Goal: Information Seeking & Learning: Learn about a topic

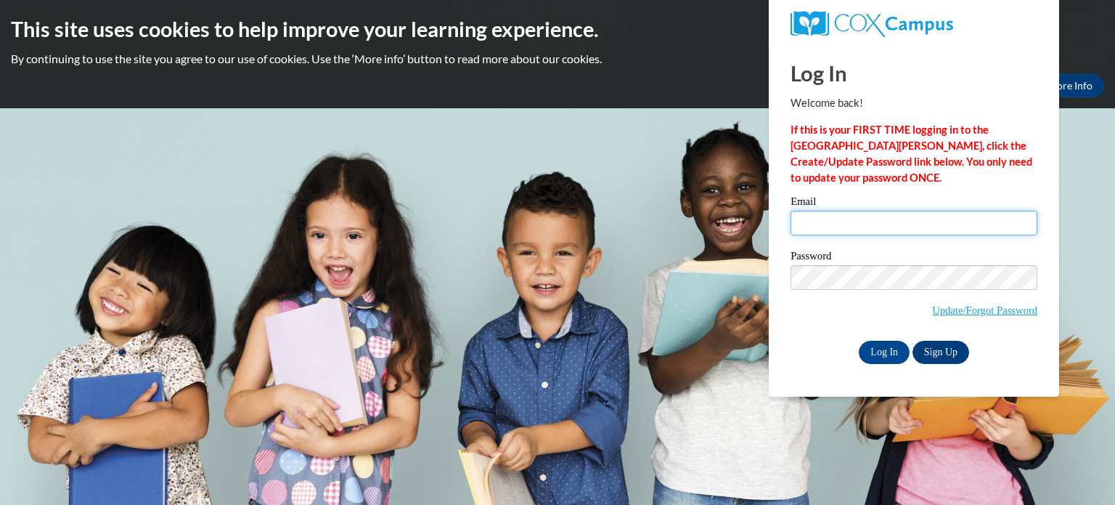
click at [946, 216] on input "Email" at bounding box center [914, 223] width 247 height 25
type input "nlaureen05@gmail.com"
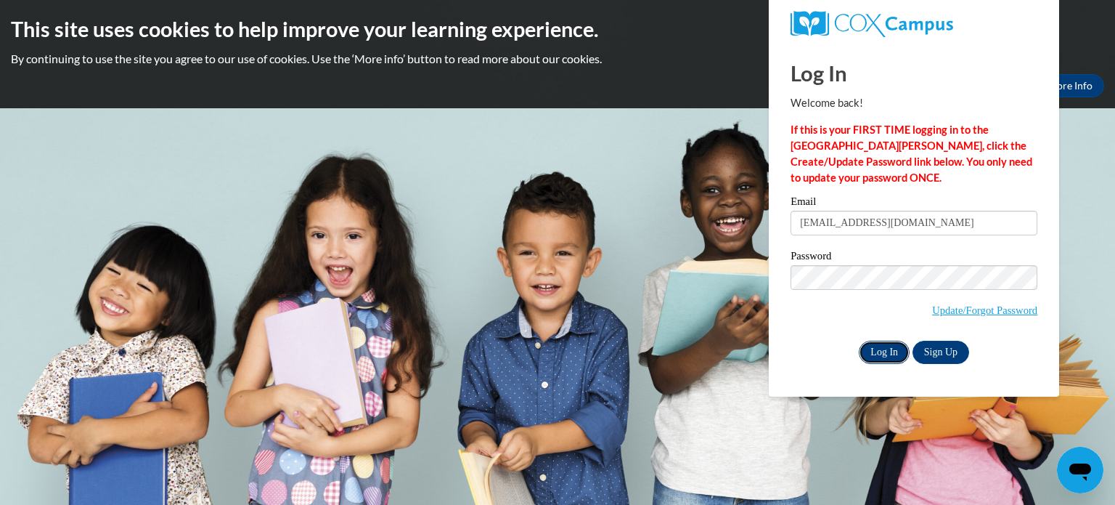
click at [869, 353] on input "Log In" at bounding box center [884, 351] width 51 height 23
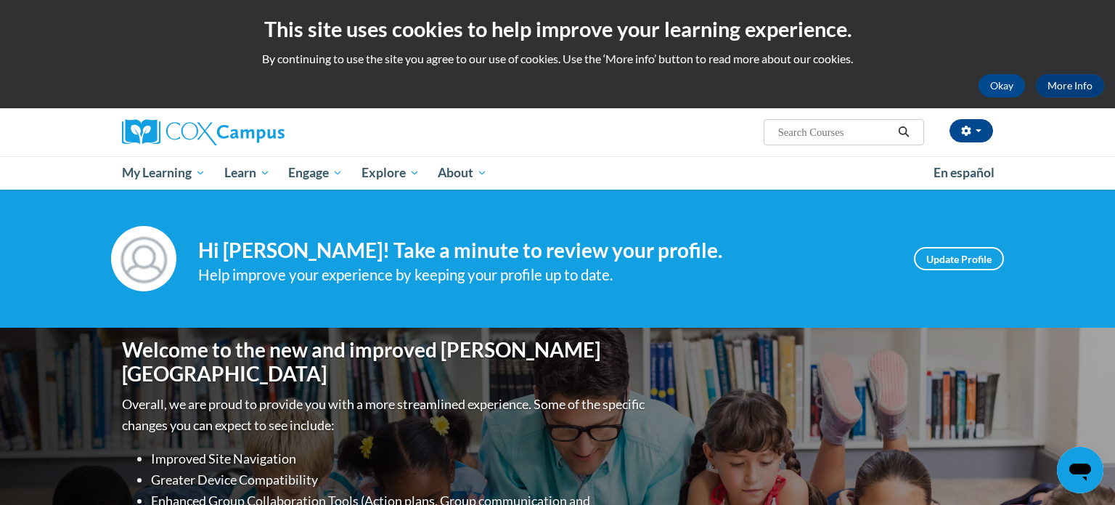
click at [899, 257] on div "Your profile Hi Laureen Napoleon! Take a minute to review your profile. Help im…" at bounding box center [557, 258] width 915 height 65
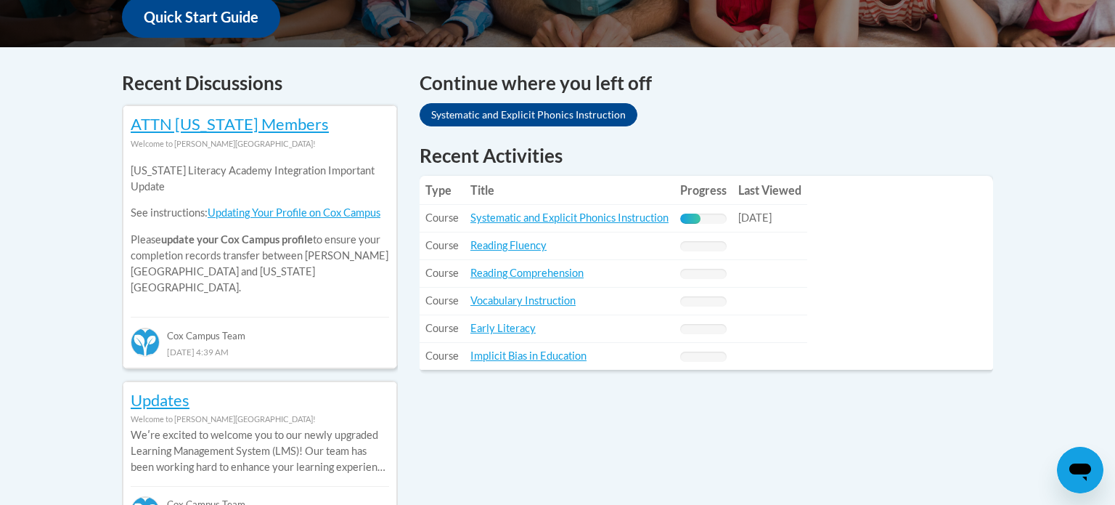
scroll to position [610, 0]
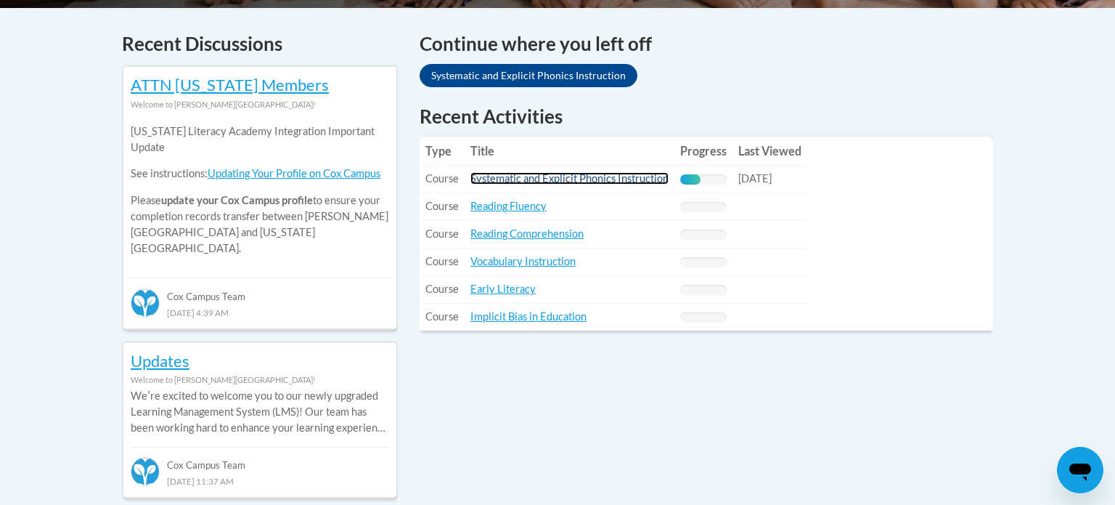
click at [577, 177] on link "Systematic and Explicit Phonics Instruction" at bounding box center [569, 178] width 198 height 12
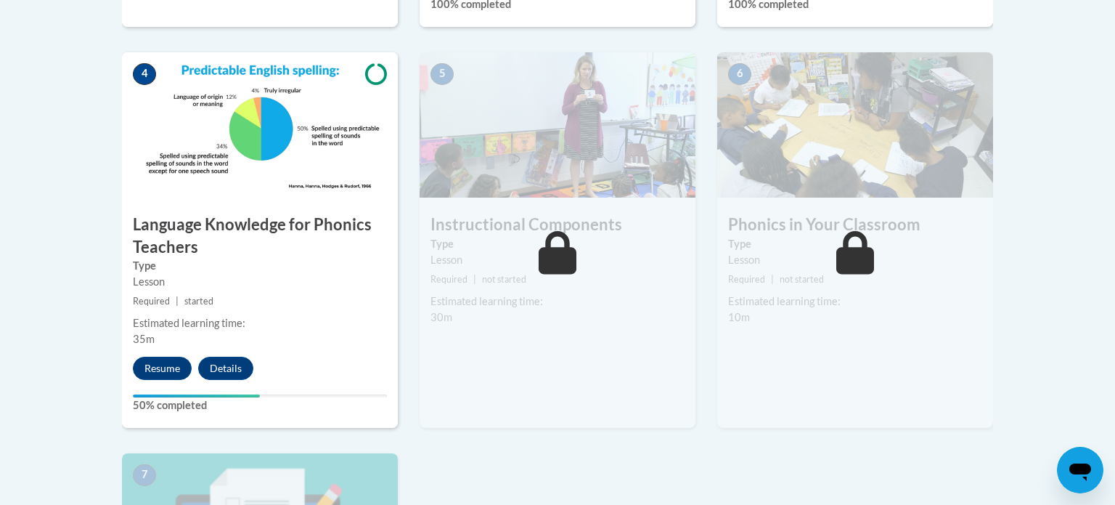
scroll to position [842, 0]
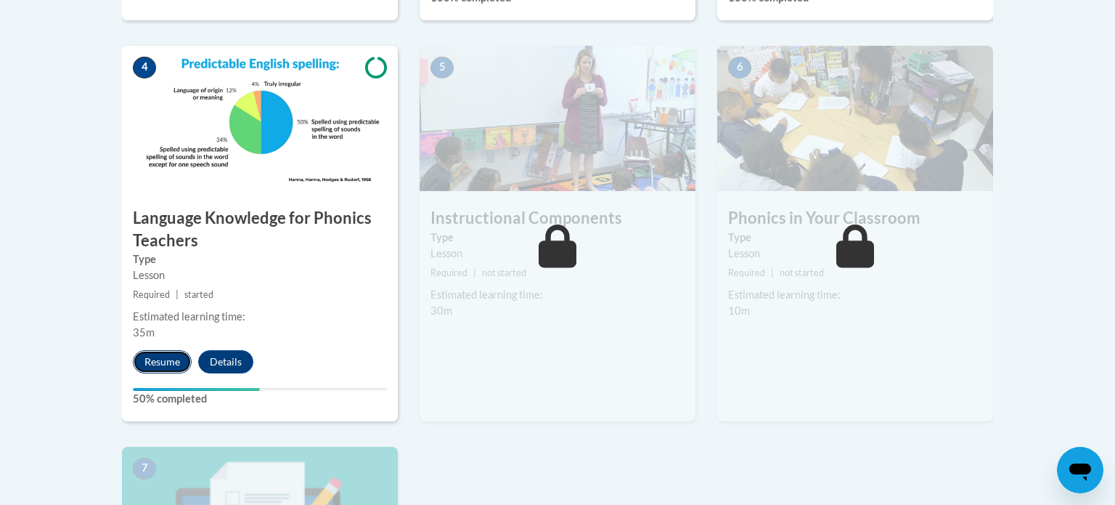
click at [168, 367] on button "Resume" at bounding box center [162, 361] width 59 height 23
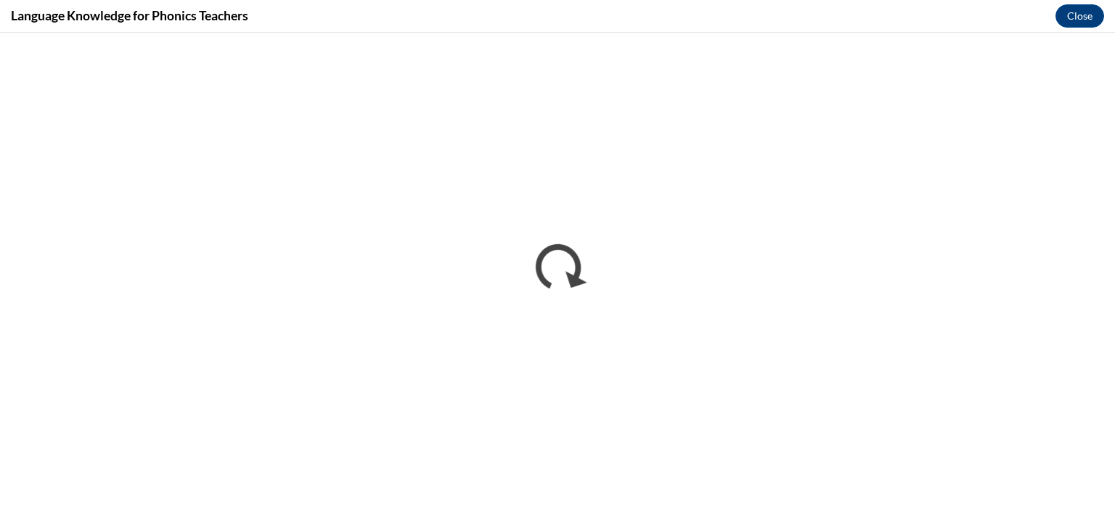
scroll to position [0, 0]
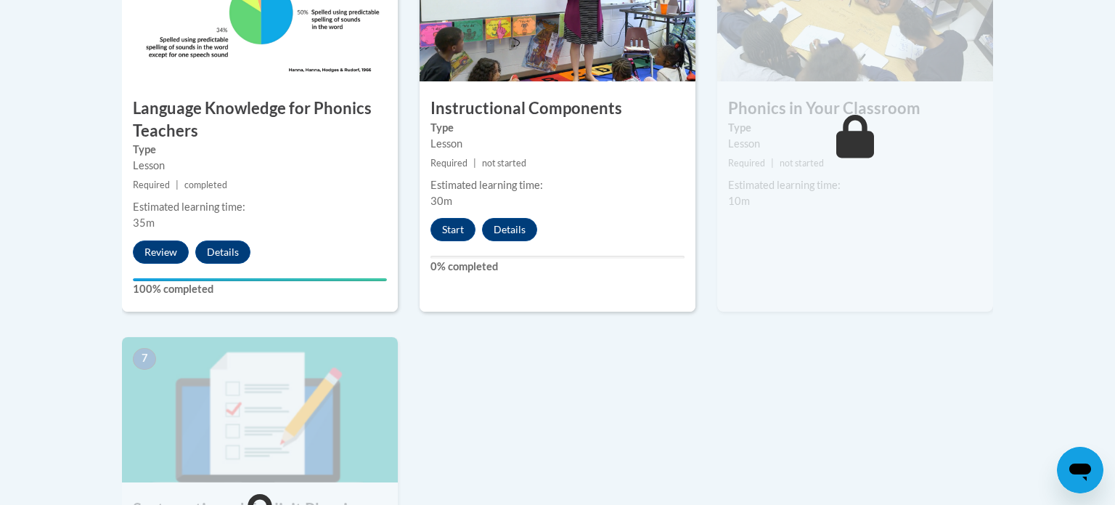
scroll to position [958, 0]
